Goal: Information Seeking & Learning: Learn about a topic

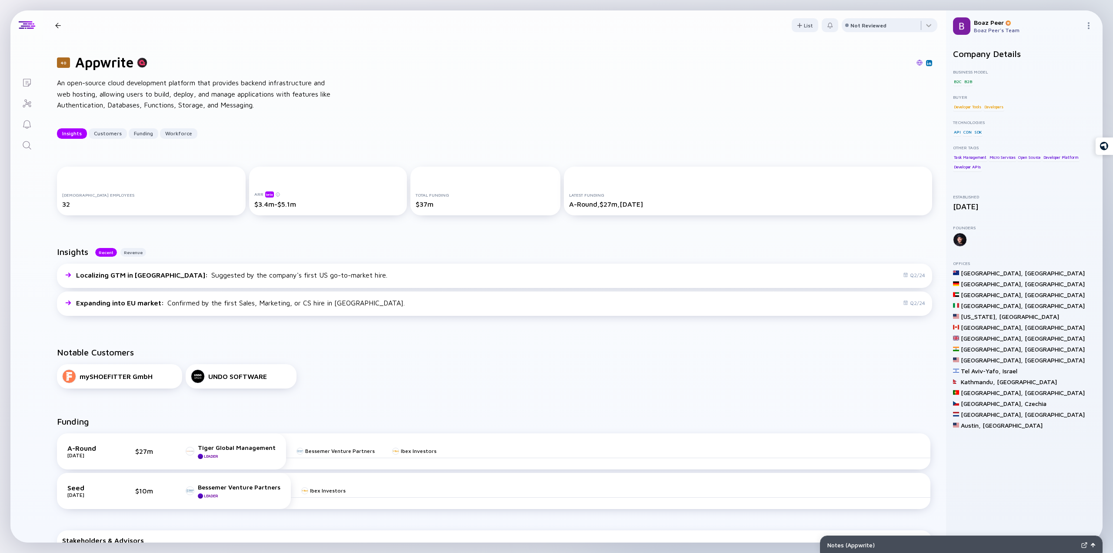
click at [27, 145] on icon "Search" at bounding box center [27, 145] width 10 height 10
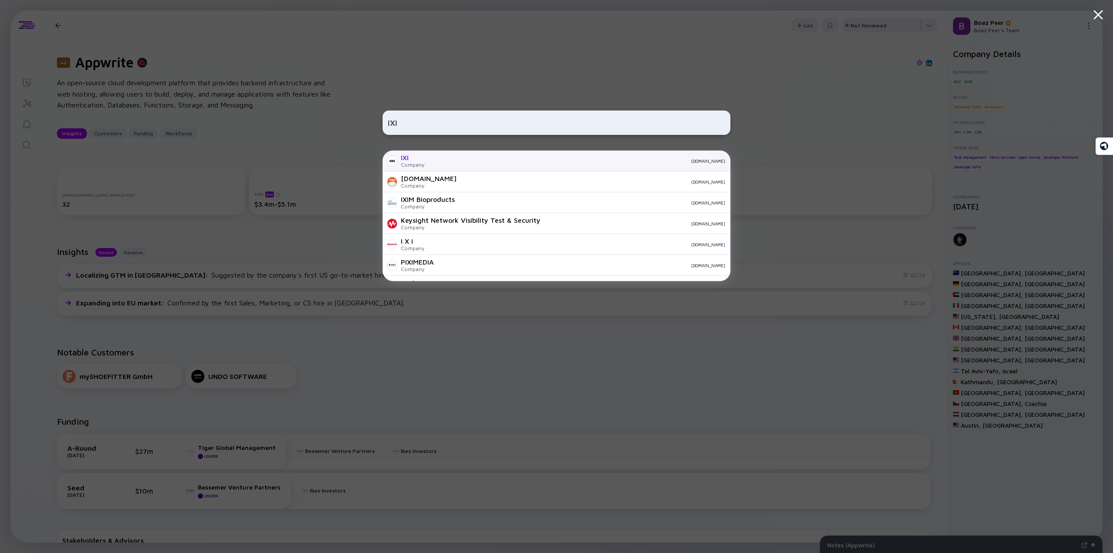
type input "IXI"
click at [441, 156] on div "IXI Company [DOMAIN_NAME]" at bounding box center [557, 160] width 348 height 21
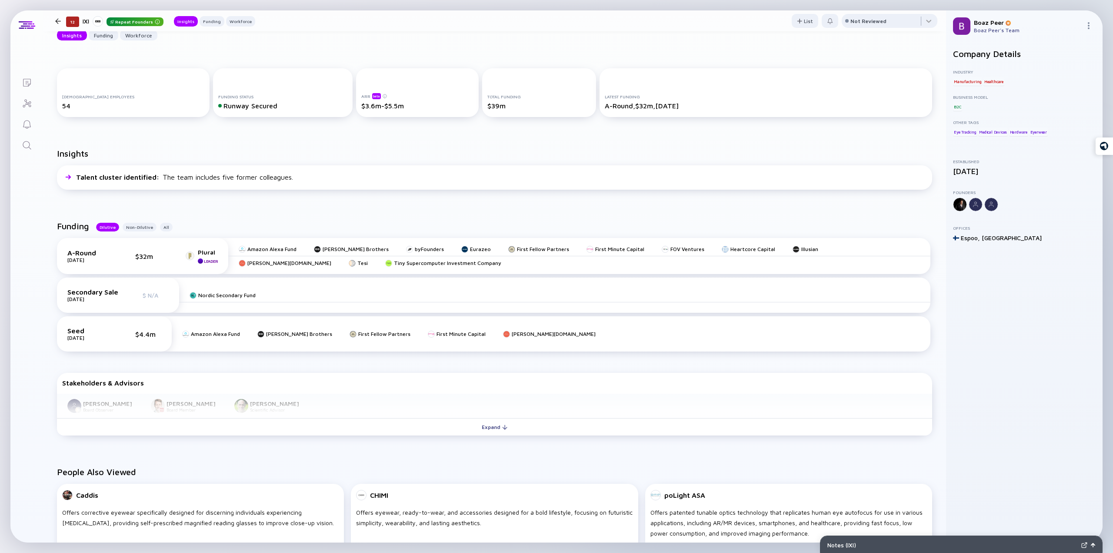
scroll to position [174, 0]
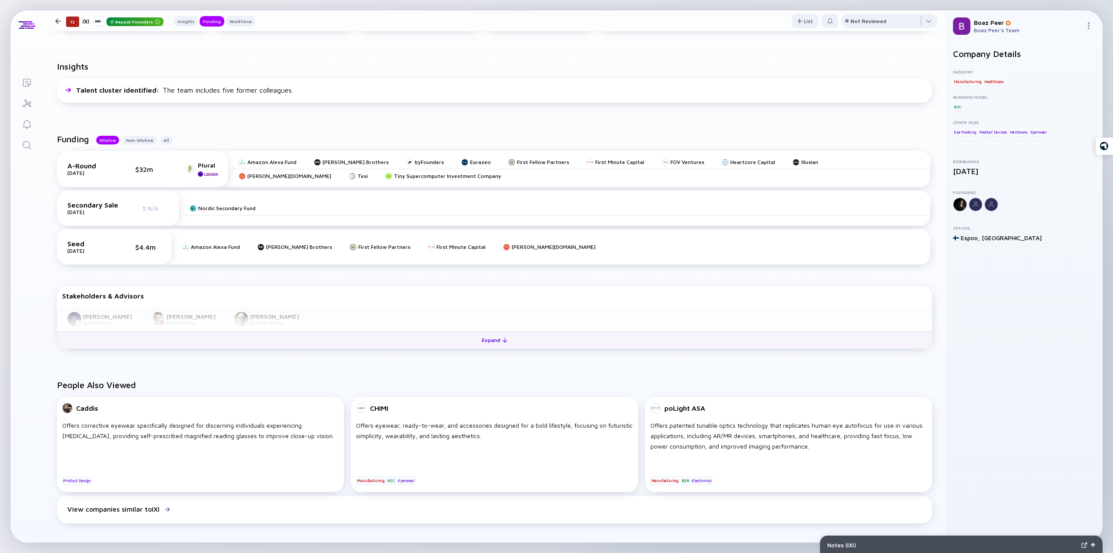
click at [496, 342] on div "Expand" at bounding box center [495, 339] width 36 height 13
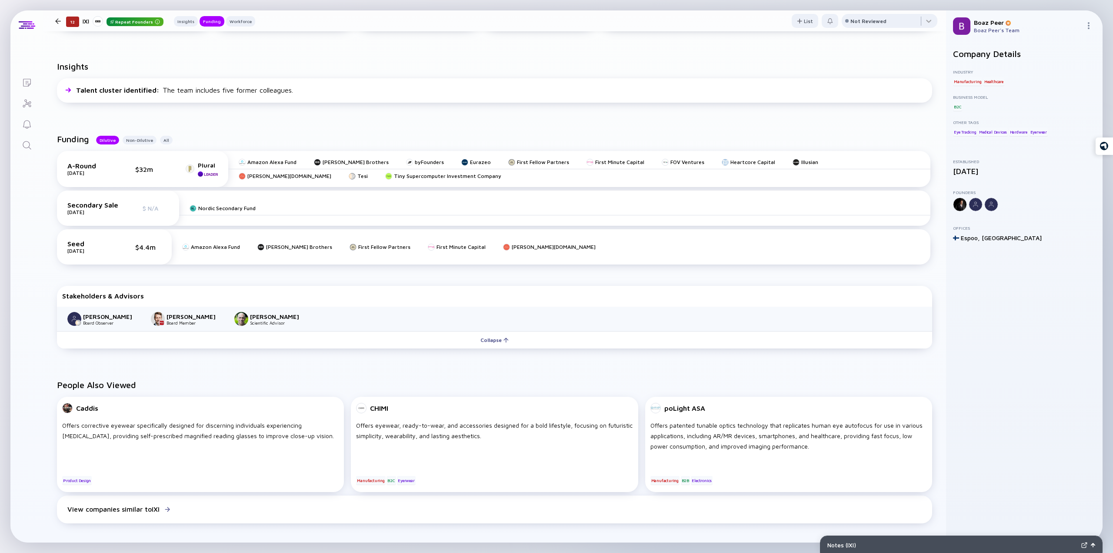
scroll to position [0, 0]
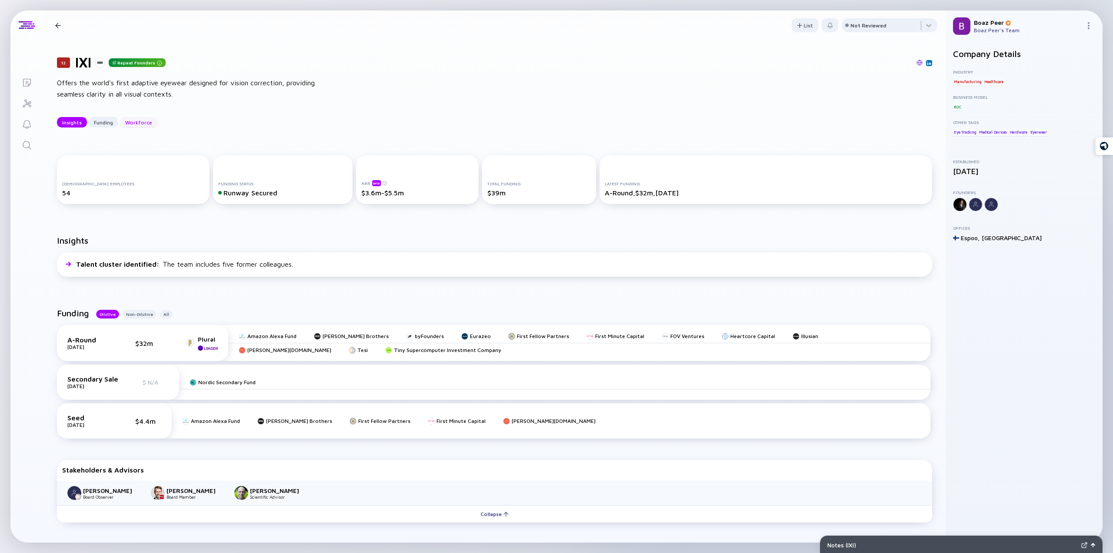
click at [143, 120] on div "Workforce" at bounding box center [138, 122] width 37 height 13
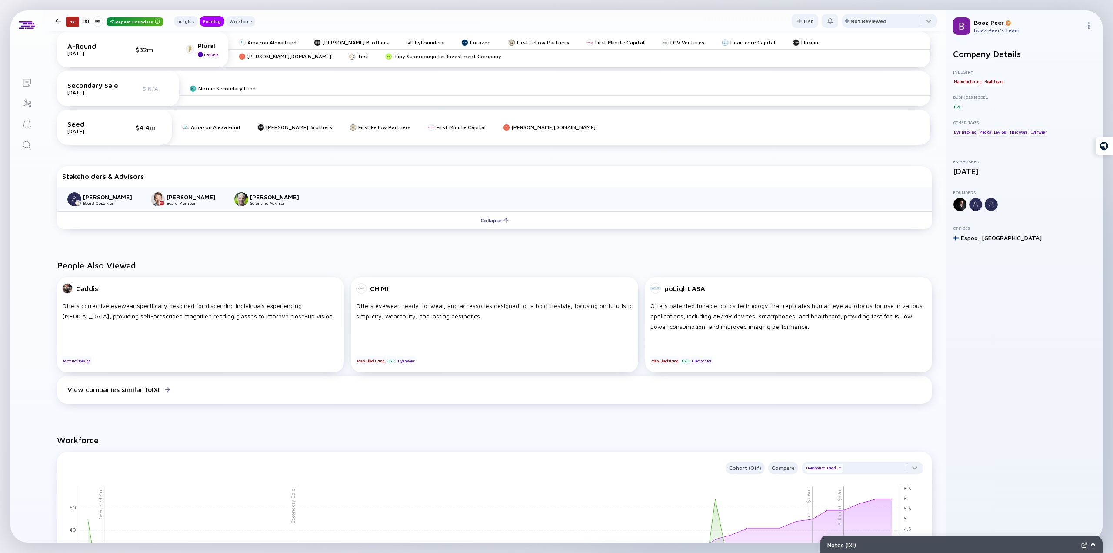
scroll to position [33, 0]
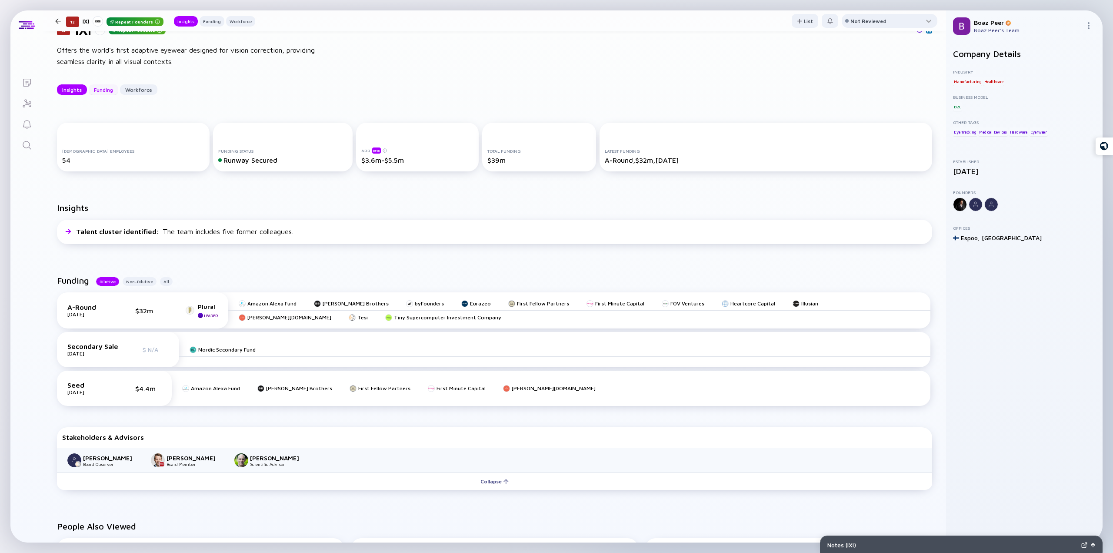
click at [107, 93] on div "Funding" at bounding box center [104, 89] width 30 height 13
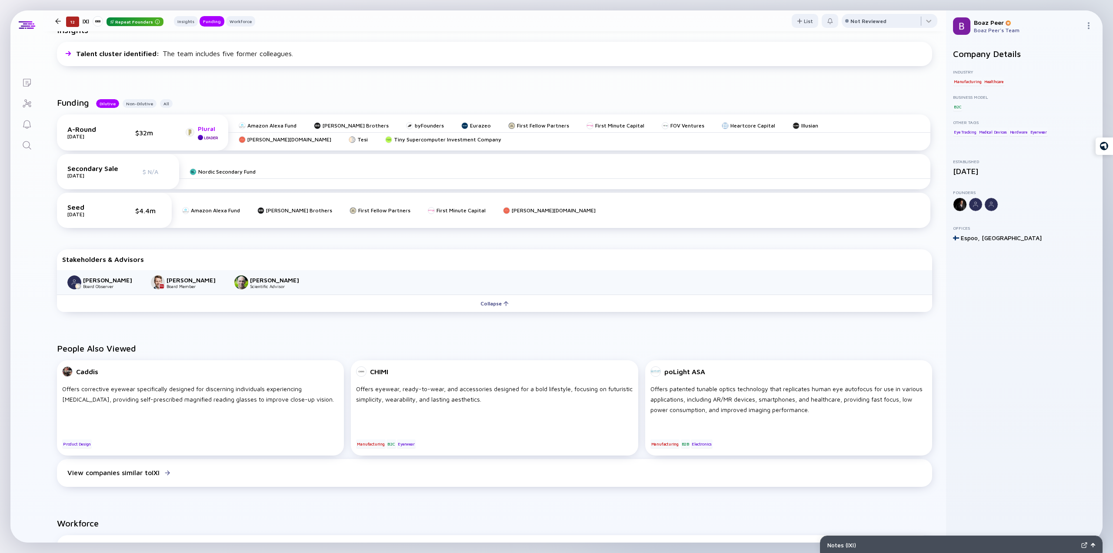
click at [209, 128] on div "Plural" at bounding box center [208, 128] width 20 height 7
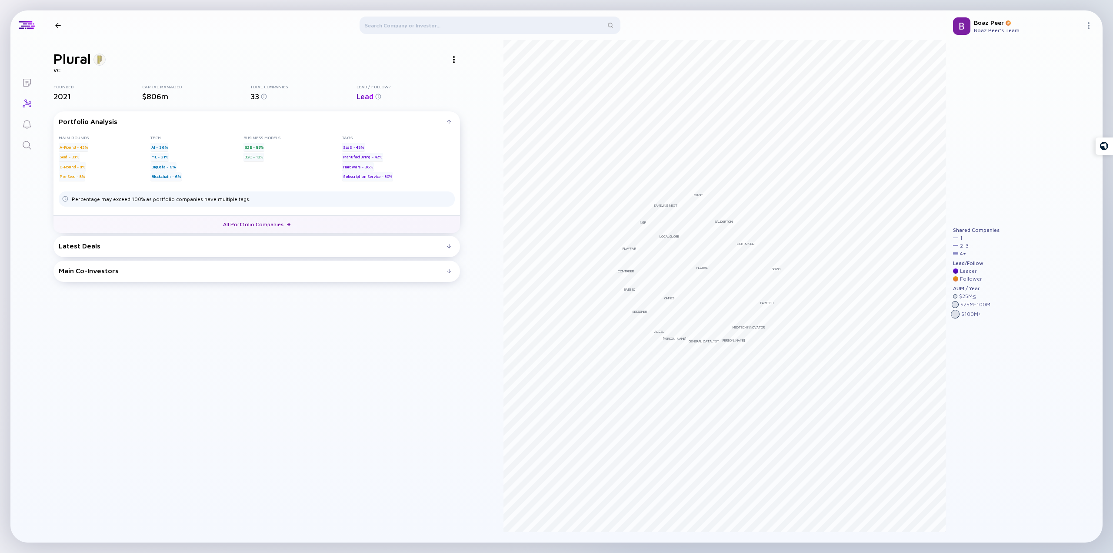
click at [233, 224] on link "All Portfolio Companies" at bounding box center [256, 223] width 407 height 17
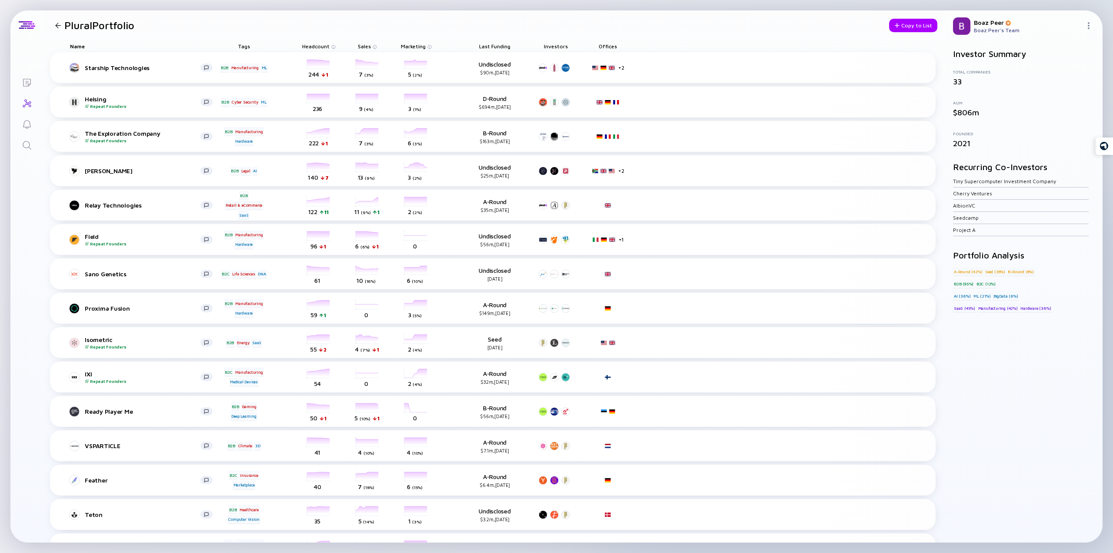
click at [57, 26] on div at bounding box center [58, 26] width 6 height 6
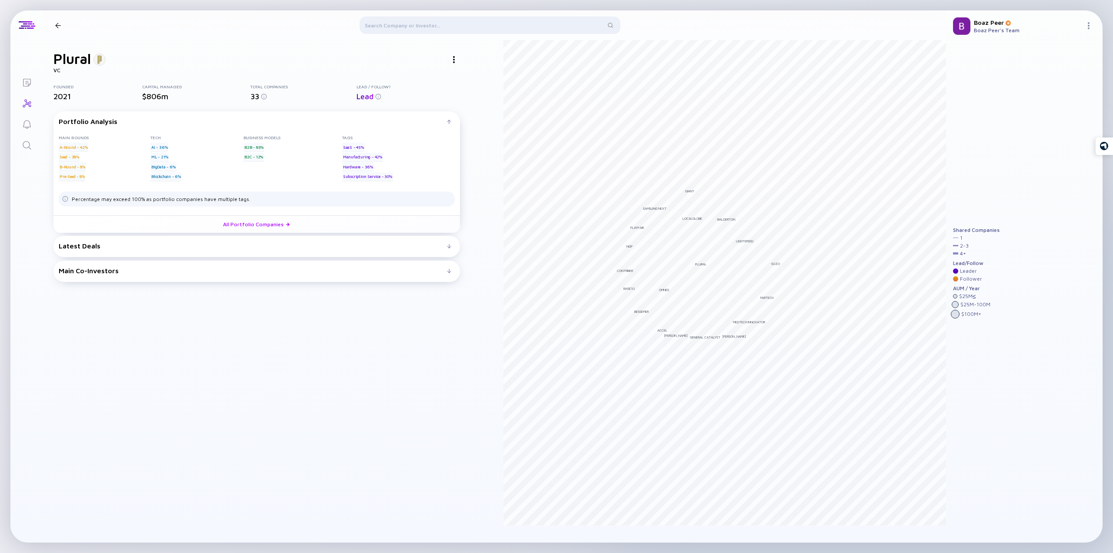
click at [52, 25] on div at bounding box center [58, 26] width 13 height 6
